Goal: Transaction & Acquisition: Register for event/course

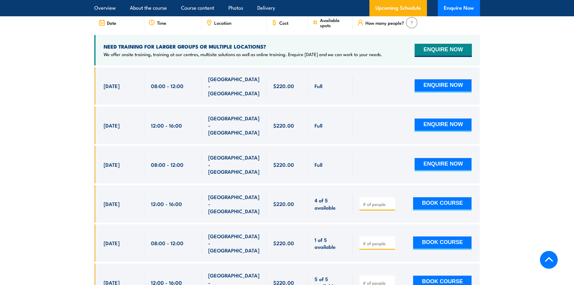
scroll to position [1144, 0]
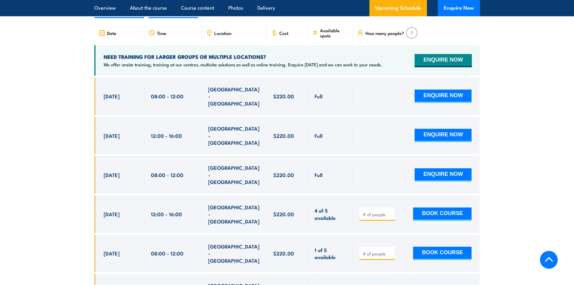
type input "1"
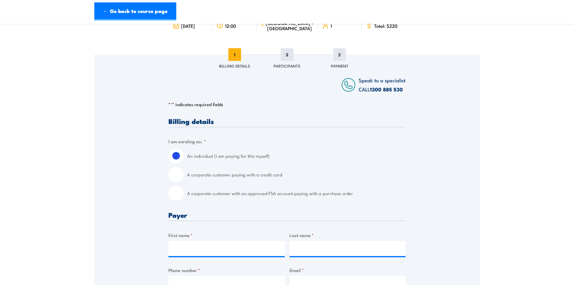
scroll to position [60, 0]
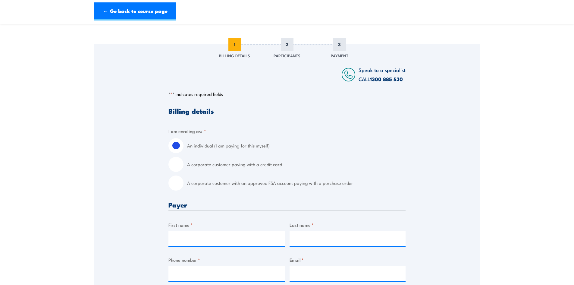
click at [173, 165] on input "A corporate customer paying with a credit card" at bounding box center [175, 164] width 15 height 15
radio input "true"
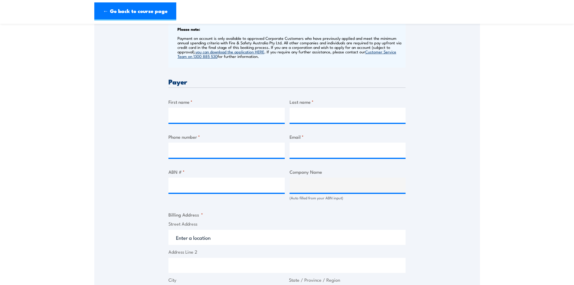
scroll to position [241, 0]
click at [197, 115] on input "First name *" at bounding box center [226, 114] width 116 height 15
type input "Jan"
type input "Riley"
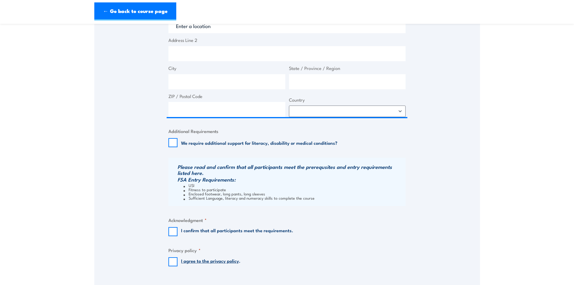
scroll to position [482, 0]
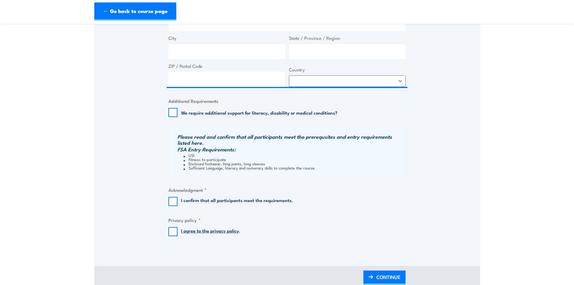
type input "04"
click at [170, 205] on input "I confirm that all participants meet the requirements." at bounding box center [172, 201] width 9 height 9
checkbox input "true"
click at [173, 234] on input "I agree to the privacy policy ." at bounding box center [172, 231] width 9 height 9
checkbox input "true"
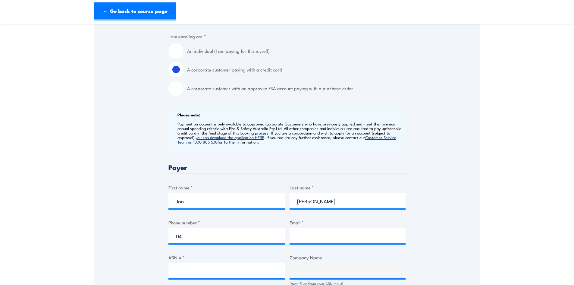
scroll to position [151, 0]
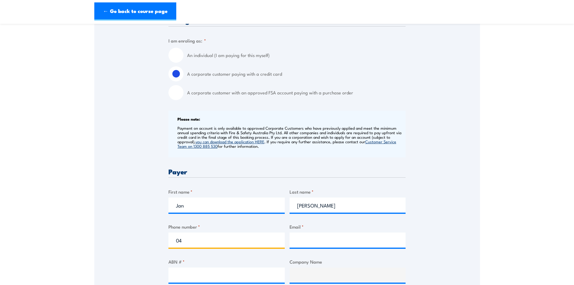
click at [206, 238] on input "04" at bounding box center [226, 239] width 116 height 15
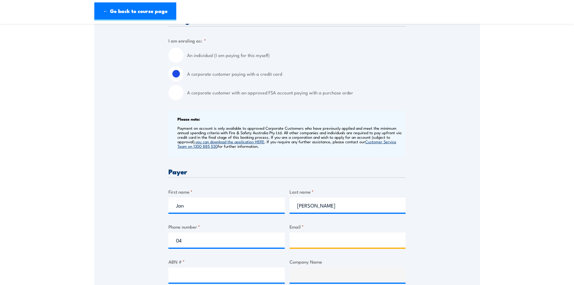
click at [331, 240] on input "Email *" at bounding box center [347, 239] width 116 height 15
type input "whs@jimpearson.com.au"
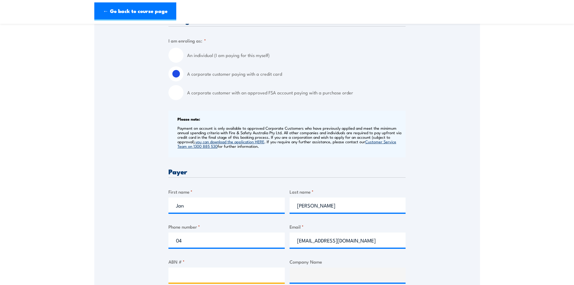
scroll to position [181, 0]
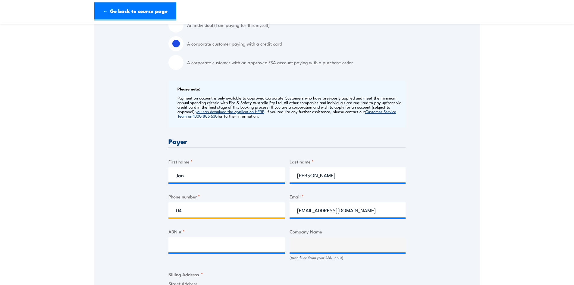
click at [201, 212] on input "04" at bounding box center [226, 209] width 116 height 15
type input "0402014910"
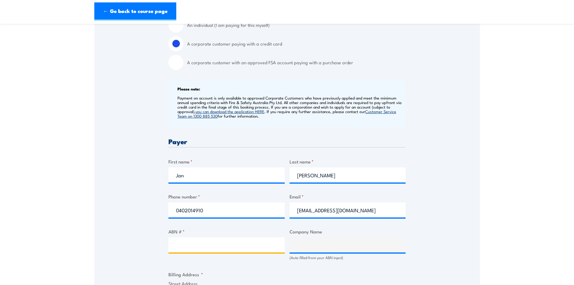
click at [204, 248] on input "ABN # *" at bounding box center [226, 244] width 116 height 15
type input "99101619596"
type input "JPH1 Pty Ltd"
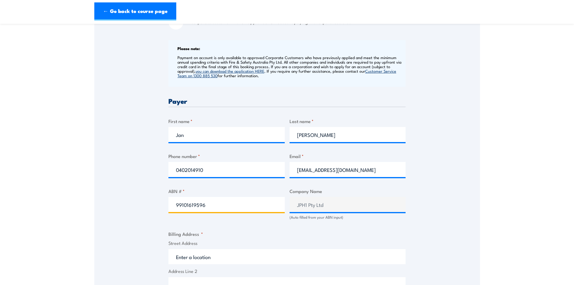
scroll to position [301, 0]
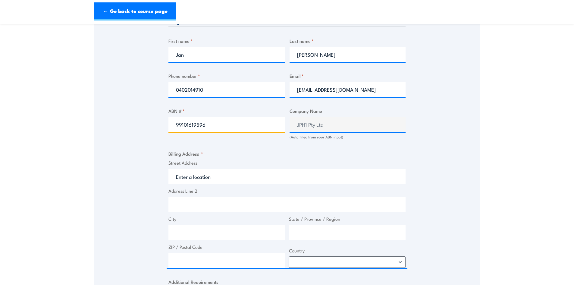
type input "99101619596"
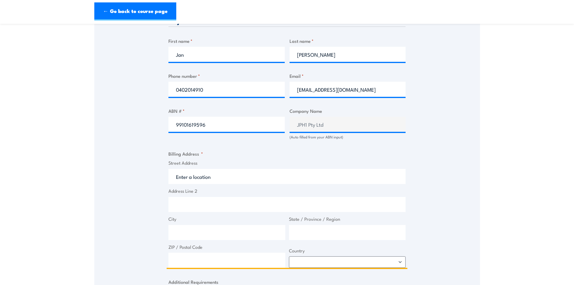
click at [211, 178] on input "Street Address" at bounding box center [286, 176] width 237 height 15
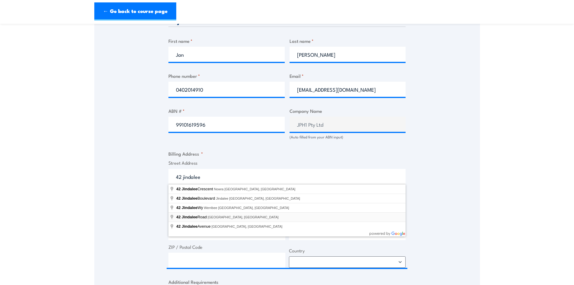
type input "42 Jindalee Road, Port Macquarie NSW, Australia"
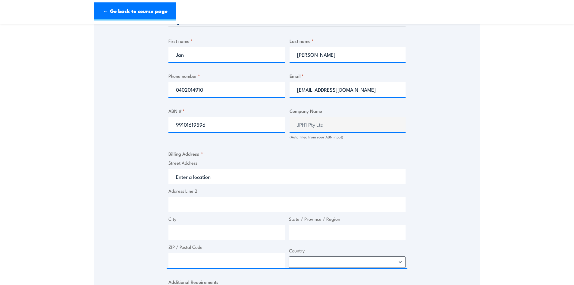
type input "42 Jindalee Rd"
type input "Port Macquarie"
type input "New South Wales"
type input "2444"
select select "Australia"
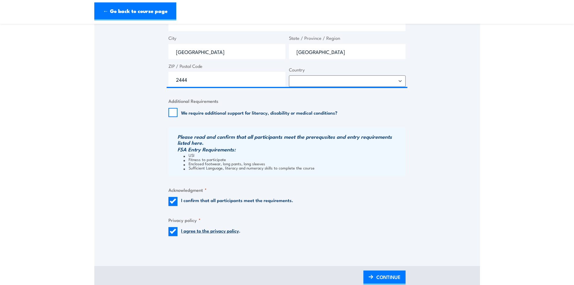
scroll to position [602, 0]
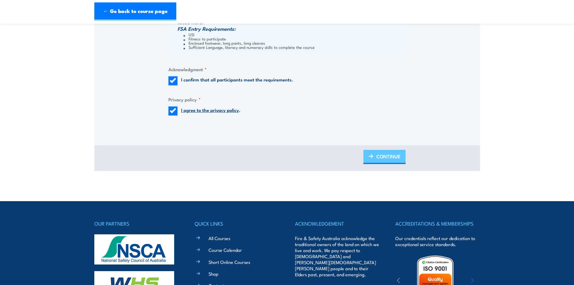
click at [387, 156] on span "CONTINUE" at bounding box center [388, 156] width 24 height 16
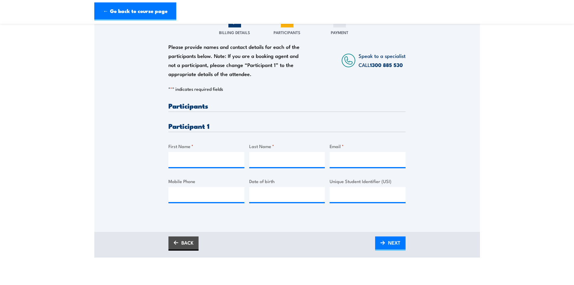
scroll to position [90, 0]
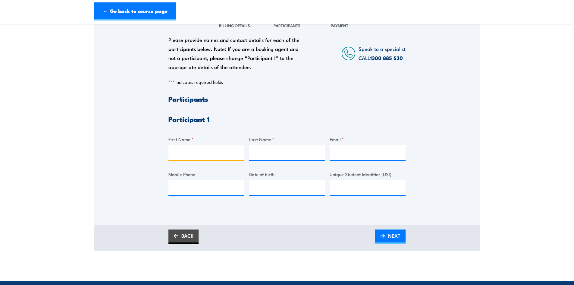
click at [213, 155] on input "First Name *" at bounding box center [206, 152] width 76 height 15
click at [185, 151] on input "First Name *" at bounding box center [206, 152] width 76 height 15
type input "Jaswinder"
type input "Singh"
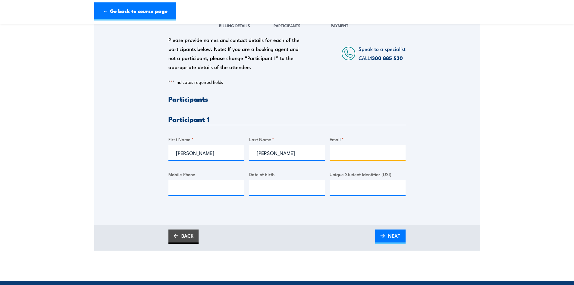
click at [344, 150] on input "Email *" at bounding box center [367, 152] width 76 height 15
paste input "jsingh@hotmail.com.au"
type input "jsingh@hotmail.com.au"
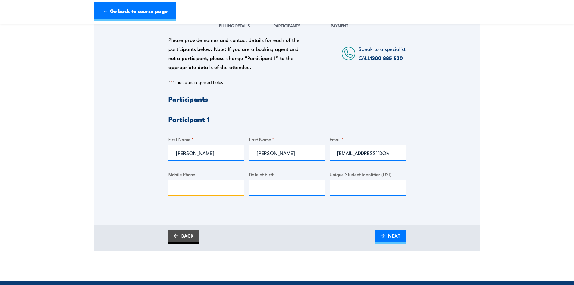
click at [209, 187] on input "Mobile Phone" at bounding box center [206, 187] width 76 height 15
paste input "(0430) 486 019"
type input "(0430) 486 019"
type input "02/02/1986"
click at [387, 234] on link "NEXT" at bounding box center [390, 236] width 30 height 14
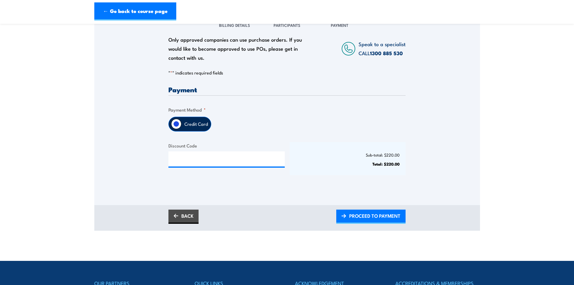
scroll to position [120, 0]
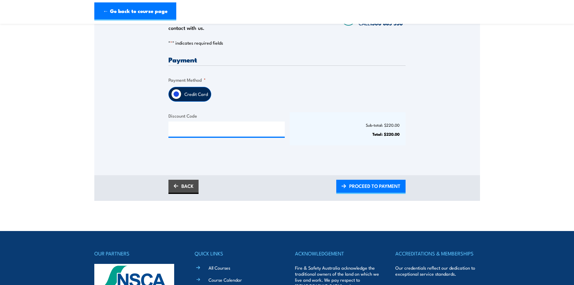
click at [178, 92] on input "Credit Card" at bounding box center [176, 94] width 10 height 10
click at [375, 188] on span "PROCEED TO PAYMENT" at bounding box center [374, 186] width 51 height 16
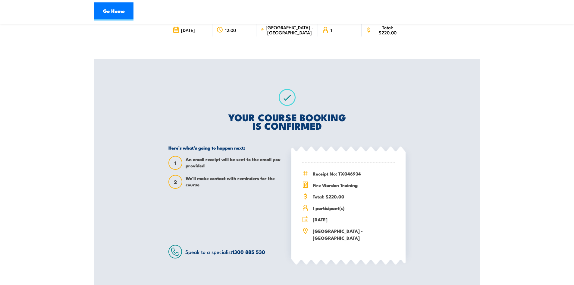
scroll to position [60, 0]
